Goal: Task Accomplishment & Management: Manage account settings

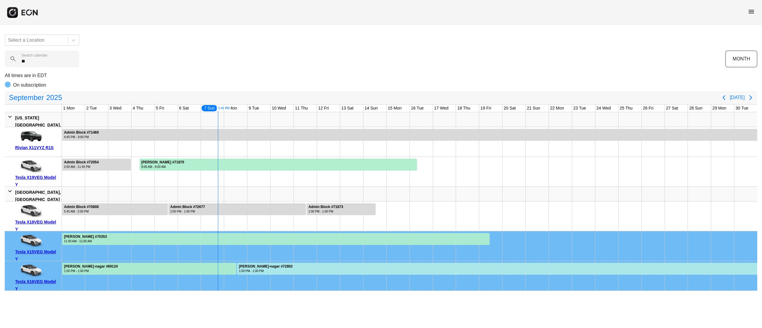
type calendar "*"
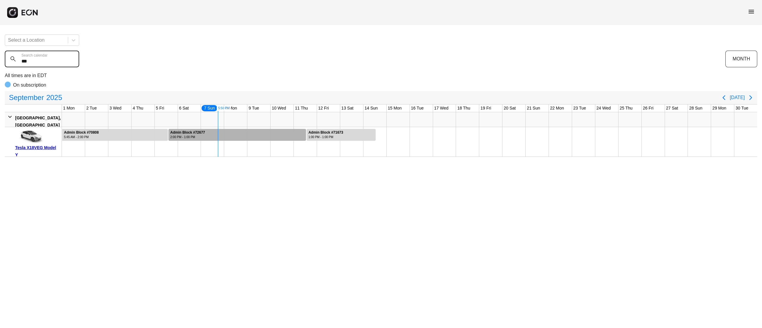
type calendar "***"
click at [241, 132] on div at bounding box center [238, 135] width 138 height 12
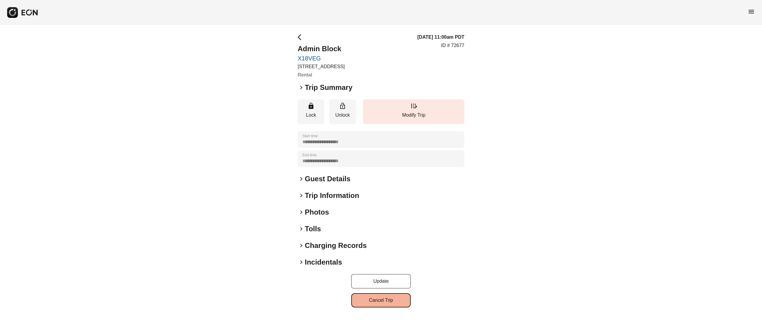
click at [387, 299] on button "Cancel Trip" at bounding box center [381, 300] width 60 height 14
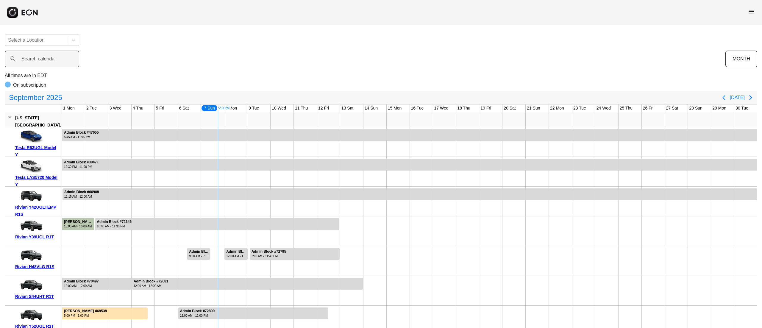
click at [41, 55] on label "Search calendar" at bounding box center [38, 58] width 35 height 7
click at [41, 55] on calendar "Search calendar" at bounding box center [42, 59] width 74 height 17
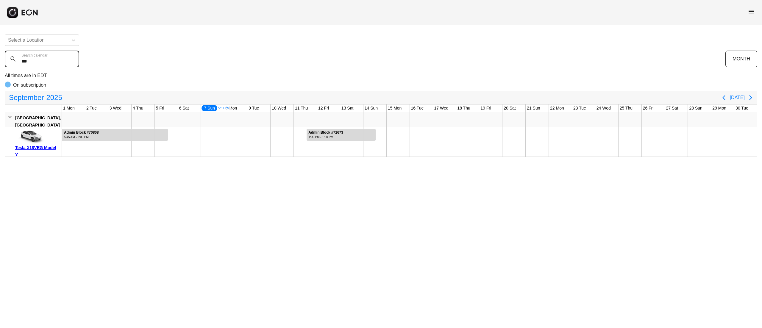
type calendar "***"
drag, startPoint x: 295, startPoint y: 138, endPoint x: 306, endPoint y: 140, distance: 11.8
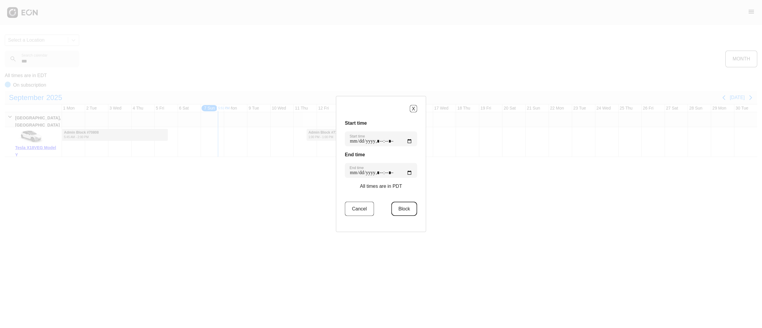
click at [401, 203] on button "Block" at bounding box center [404, 209] width 26 height 14
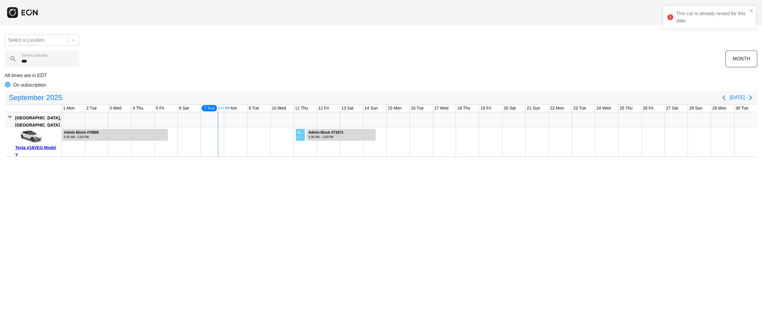
drag, startPoint x: 296, startPoint y: 137, endPoint x: 305, endPoint y: 140, distance: 10.0
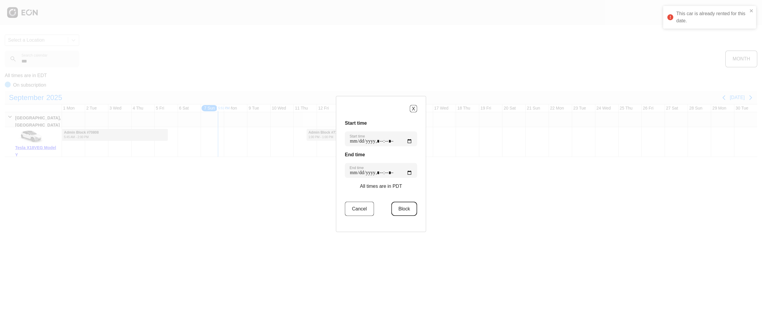
click at [404, 207] on button "Block" at bounding box center [404, 209] width 26 height 14
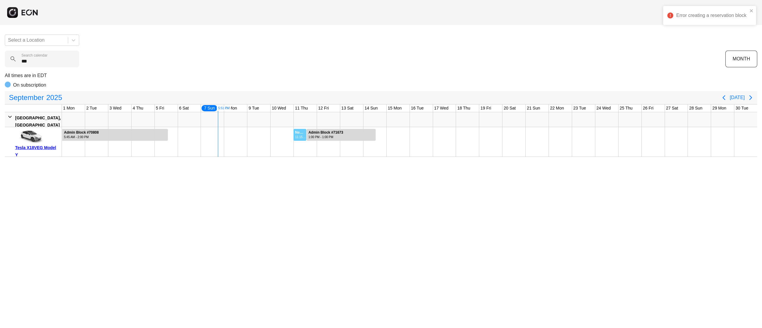
drag, startPoint x: 293, startPoint y: 137, endPoint x: 307, endPoint y: 141, distance: 14.2
drag, startPoint x: 296, startPoint y: 138, endPoint x: 302, endPoint y: 139, distance: 6.2
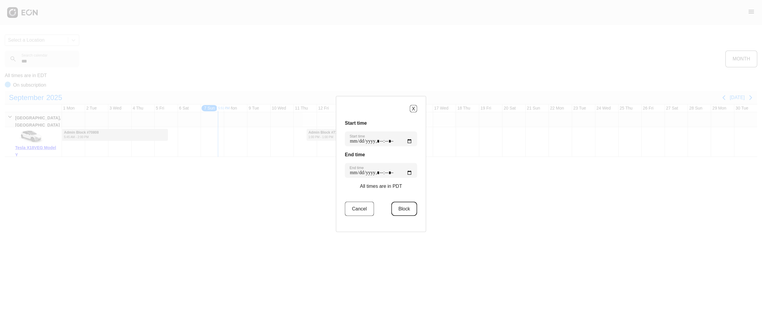
click at [399, 210] on button "Block" at bounding box center [404, 209] width 26 height 14
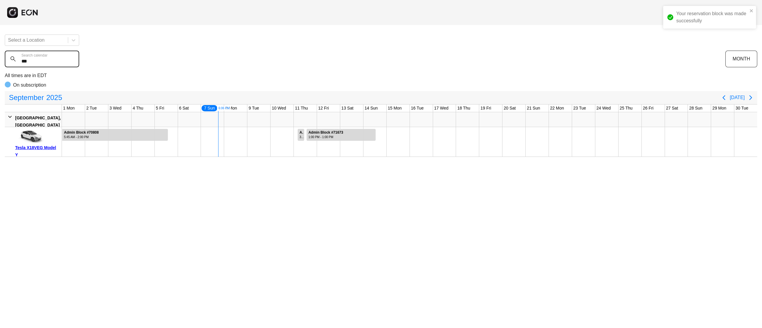
drag, startPoint x: 46, startPoint y: 62, endPoint x: 39, endPoint y: 62, distance: 6.8
click at [39, 62] on calendar "***" at bounding box center [42, 59] width 74 height 17
click at [32, 149] on div "Tesla X18VEG Model Y" at bounding box center [37, 151] width 44 height 14
click at [55, 56] on calendar "***" at bounding box center [42, 59] width 74 height 17
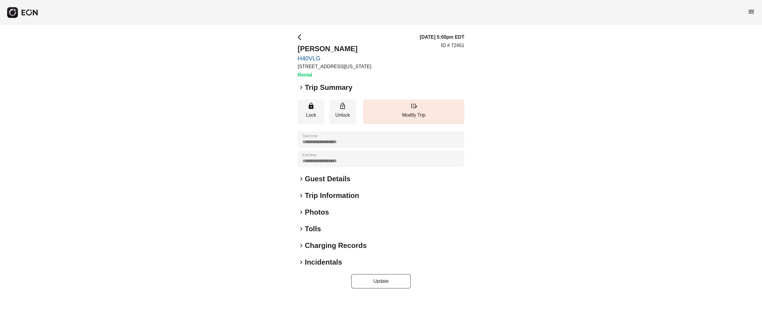
click at [321, 213] on h2 "Photos" at bounding box center [317, 213] width 24 height 10
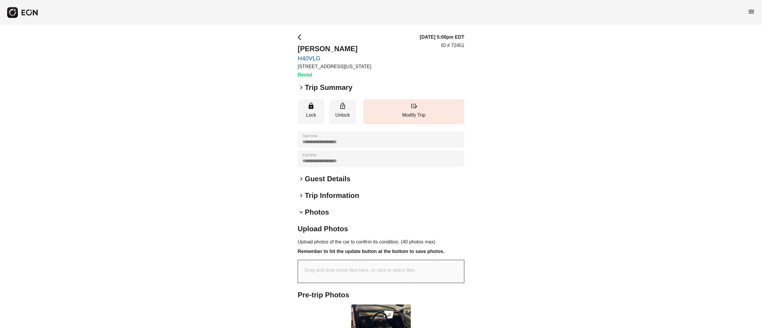
scroll to position [95, 0]
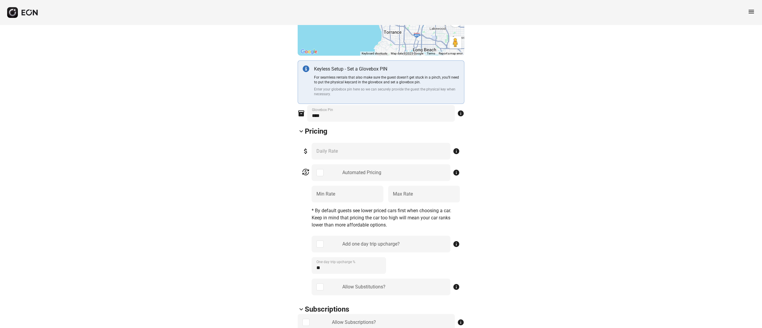
scroll to position [81, 0]
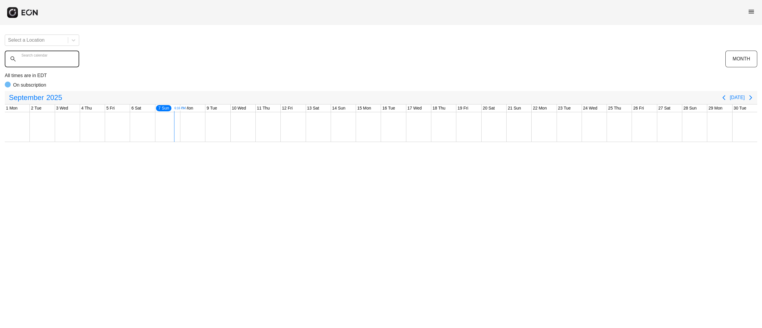
click at [56, 57] on calendar "Search calendar" at bounding box center [42, 59] width 74 height 17
type calendar "******"
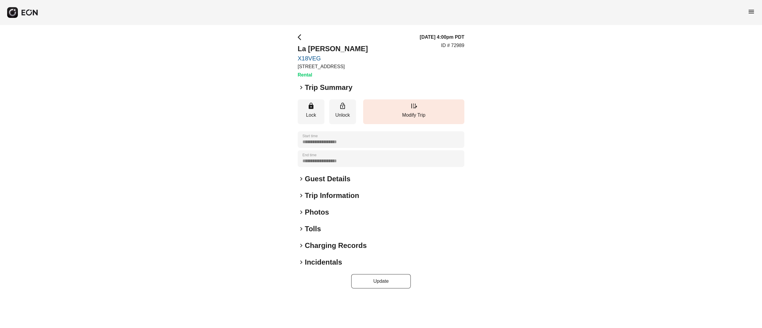
click at [325, 45] on h2 "La [PERSON_NAME]" at bounding box center [333, 49] width 70 height 10
copy h2 "La [PERSON_NAME]"
click at [334, 180] on h2 "Guest Details" at bounding box center [328, 179] width 46 height 10
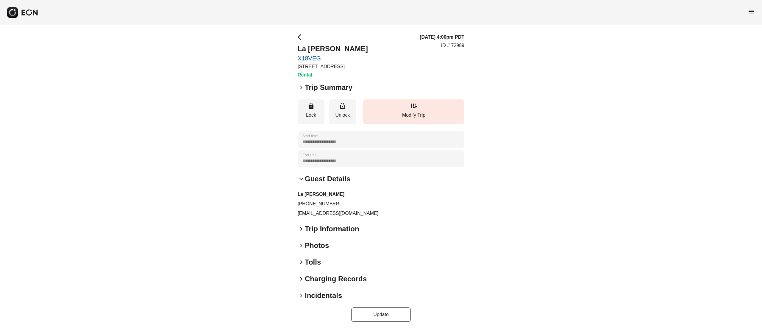
scroll to position [2, 0]
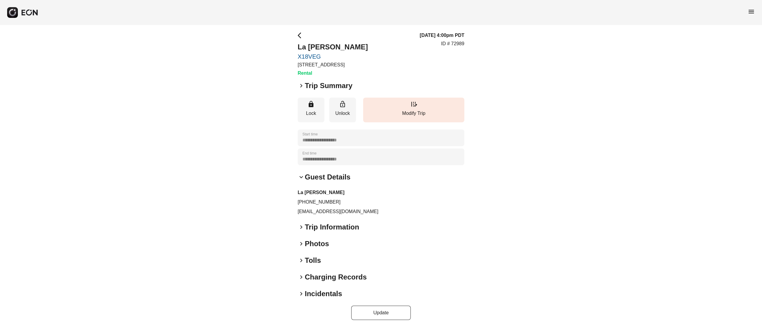
click at [331, 211] on p "[EMAIL_ADDRESS][DOMAIN_NAME]" at bounding box center [381, 211] width 167 height 7
click at [331, 211] on p "braidedrich@gmail.com" at bounding box center [381, 211] width 167 height 7
copy div "braidedrich@gmail.com keyboard_arrow_right"
drag, startPoint x: 320, startPoint y: 205, endPoint x: 371, endPoint y: 205, distance: 51.2
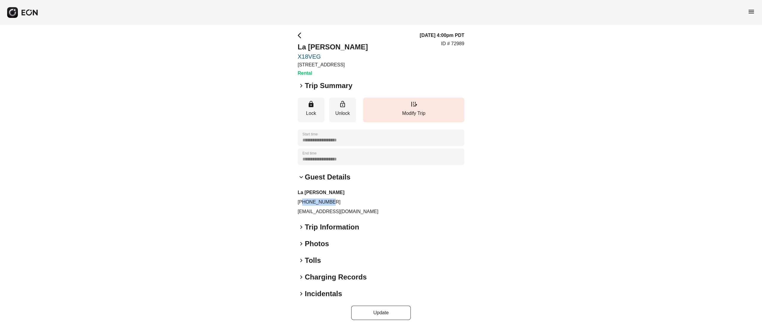
click at [370, 205] on p "[PHONE_NUMBER]" at bounding box center [381, 202] width 167 height 7
copy p "3108505729"
click at [464, 47] on p "ID # 72989" at bounding box center [452, 43] width 23 height 7
click at [462, 43] on p "ID # 72989" at bounding box center [452, 43] width 23 height 7
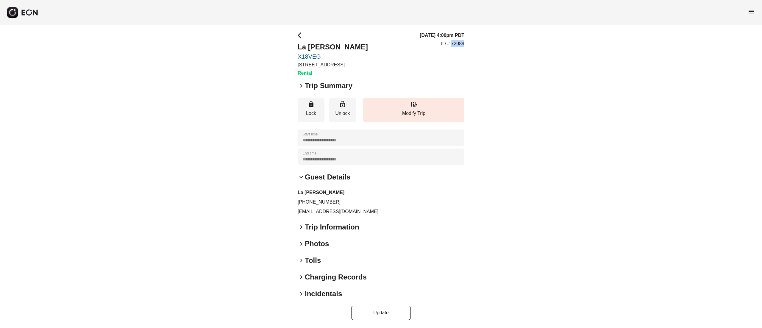
copy p "72989"
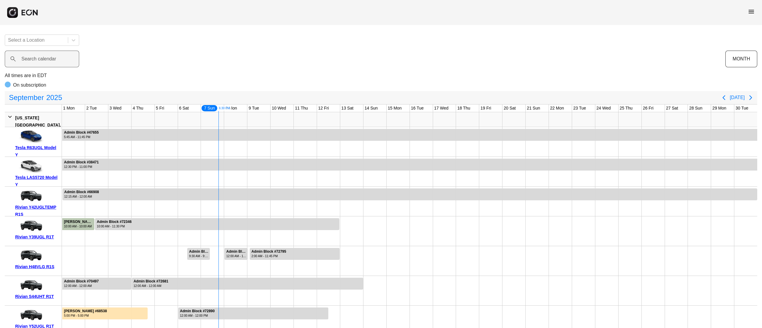
click at [56, 62] on label "Search calendar" at bounding box center [38, 58] width 35 height 7
click at [56, 62] on calendar "Search calendar" at bounding box center [42, 59] width 74 height 17
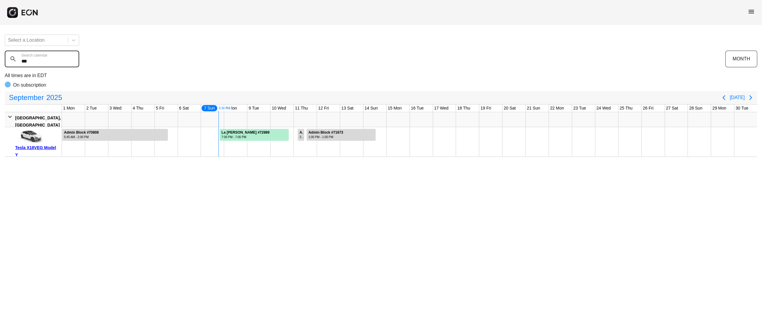
type calendar "***"
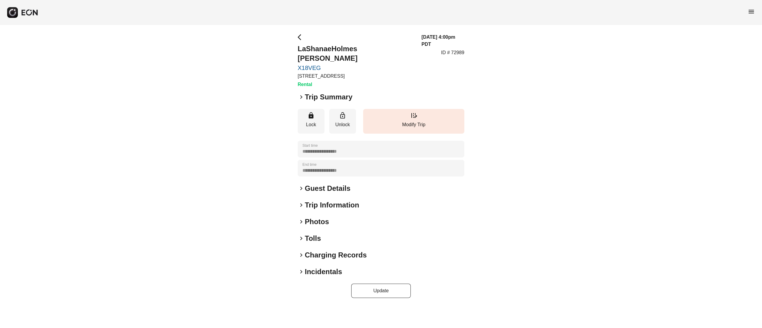
click at [322, 186] on div "**********" at bounding box center [381, 166] width 167 height 264
click at [322, 184] on h2 "Guest Details" at bounding box center [328, 189] width 46 height 10
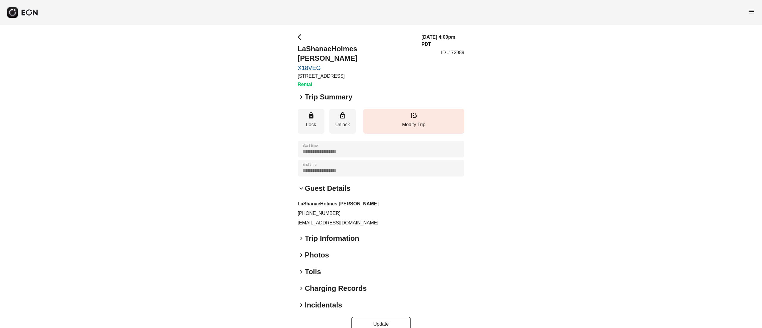
click at [320, 184] on h2 "Guest Details" at bounding box center [328, 189] width 46 height 10
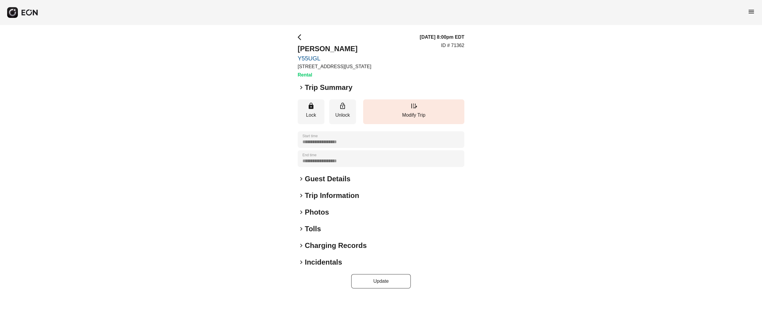
click at [322, 205] on div "**********" at bounding box center [381, 161] width 167 height 255
click at [326, 211] on h2 "Photos" at bounding box center [317, 213] width 24 height 10
